Goal: Information Seeking & Learning: Learn about a topic

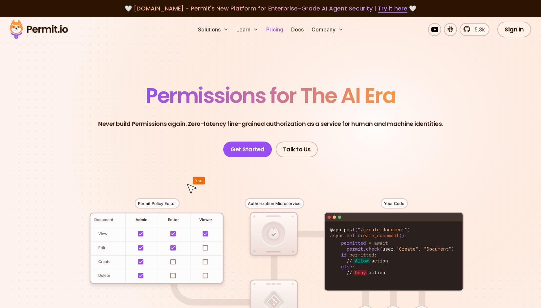
click at [279, 28] on link "Pricing" at bounding box center [274, 29] width 22 height 13
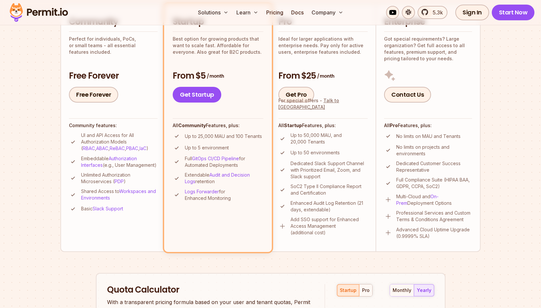
scroll to position [164, 0]
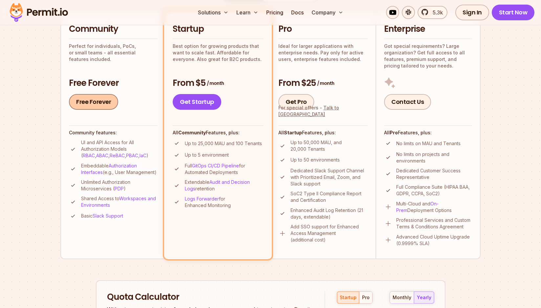
click at [80, 102] on link "Free Forever" at bounding box center [93, 102] width 49 height 16
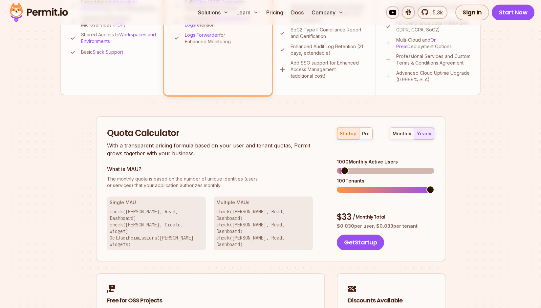
scroll to position [0, 0]
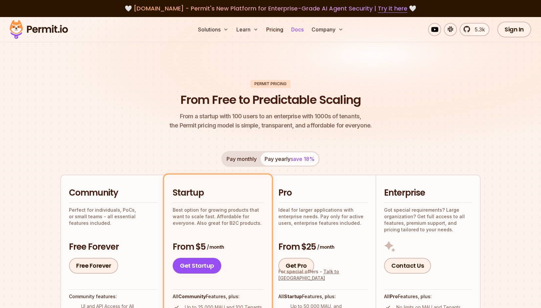
click at [295, 29] on link "Docs" at bounding box center [297, 29] width 18 height 13
